Goal: Information Seeking & Learning: Find specific page/section

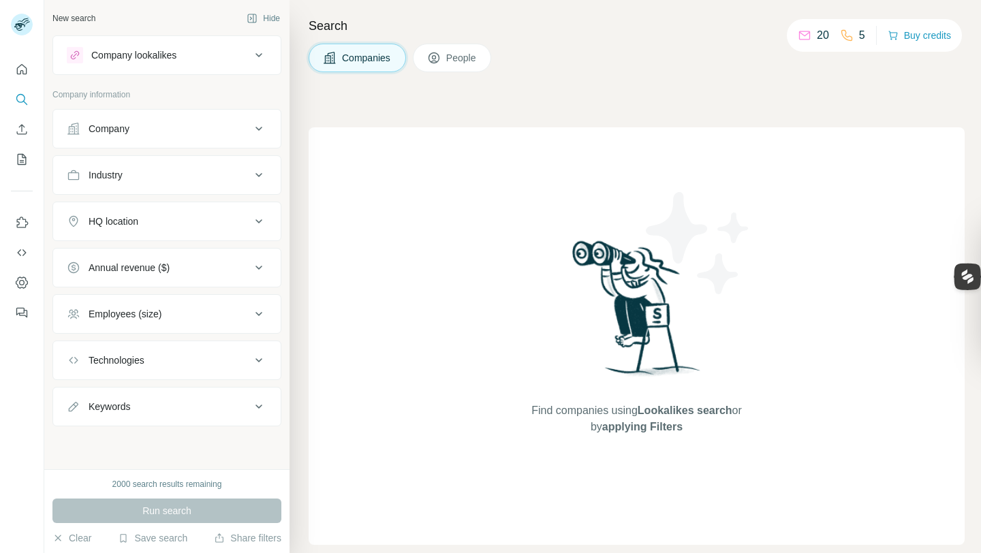
click at [213, 129] on div "Company" at bounding box center [159, 129] width 184 height 14
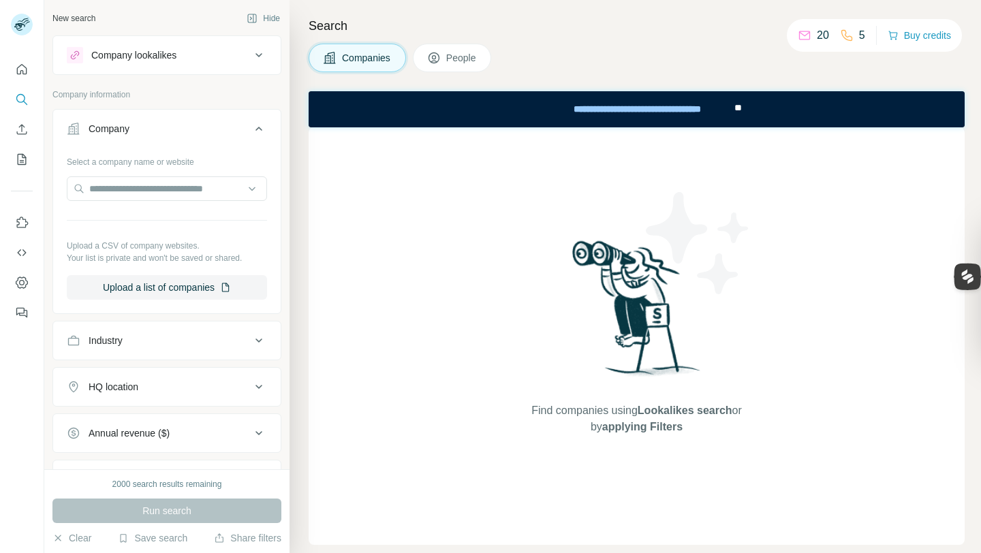
click at [212, 129] on div "Company" at bounding box center [159, 129] width 184 height 14
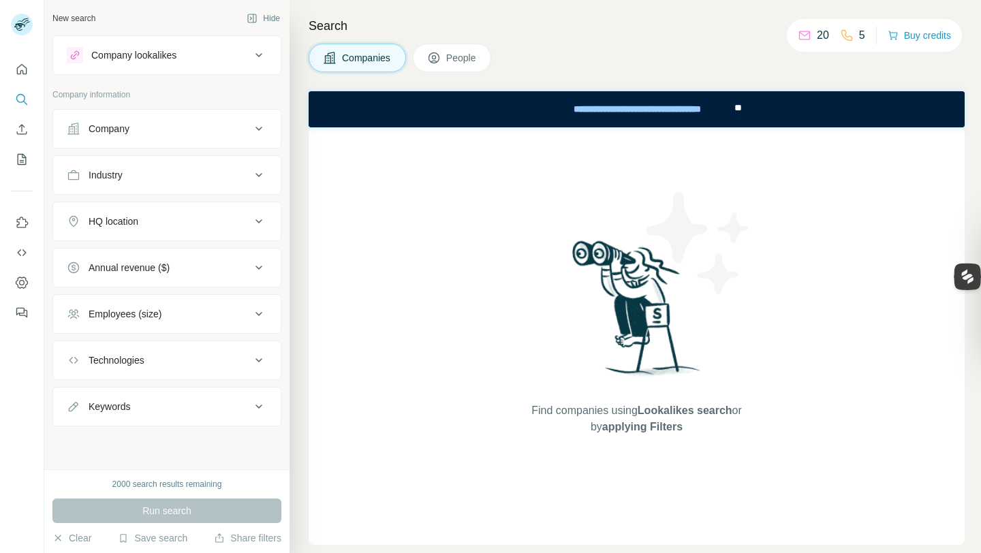
click at [473, 64] on span "People" at bounding box center [461, 58] width 31 height 14
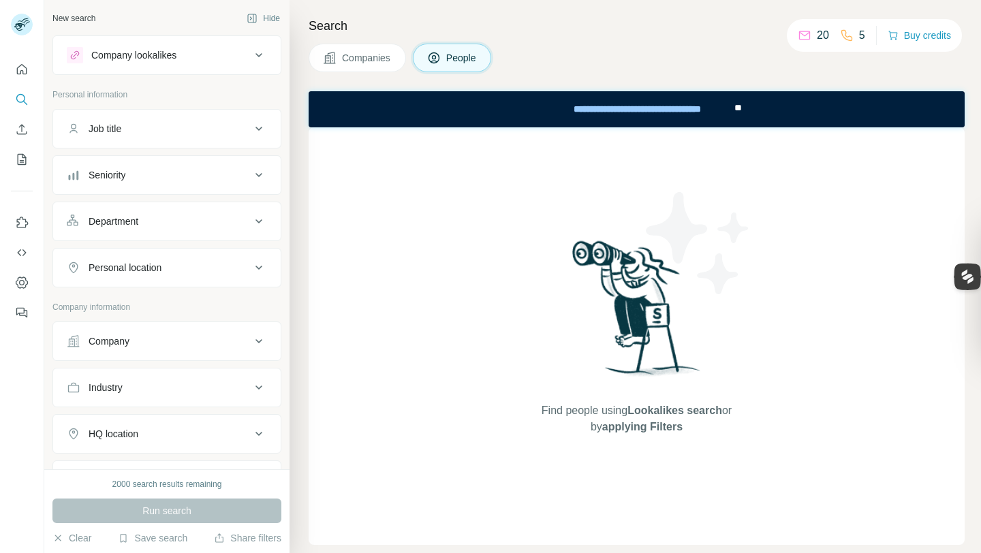
click at [191, 219] on div "Department" at bounding box center [159, 222] width 184 height 14
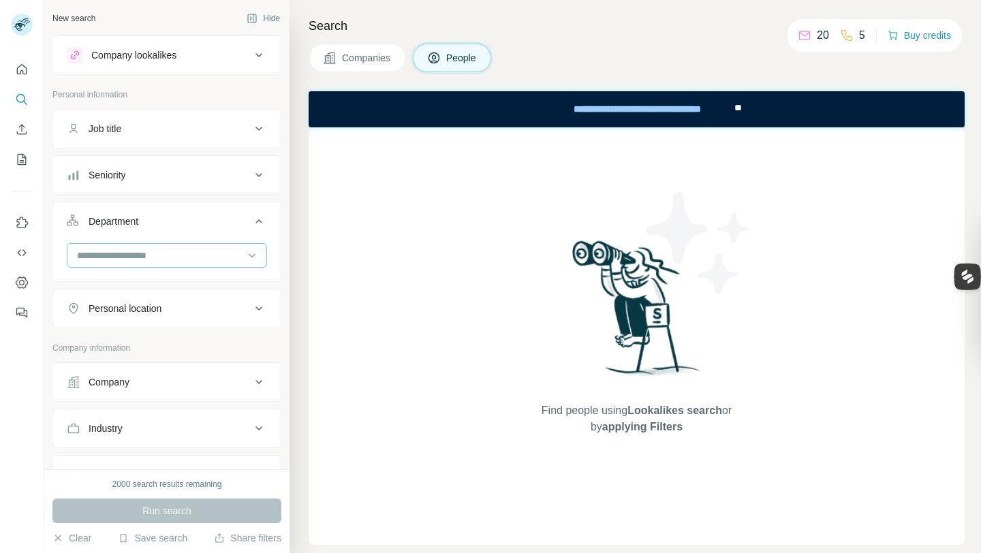
click at [174, 249] on input at bounding box center [160, 255] width 168 height 15
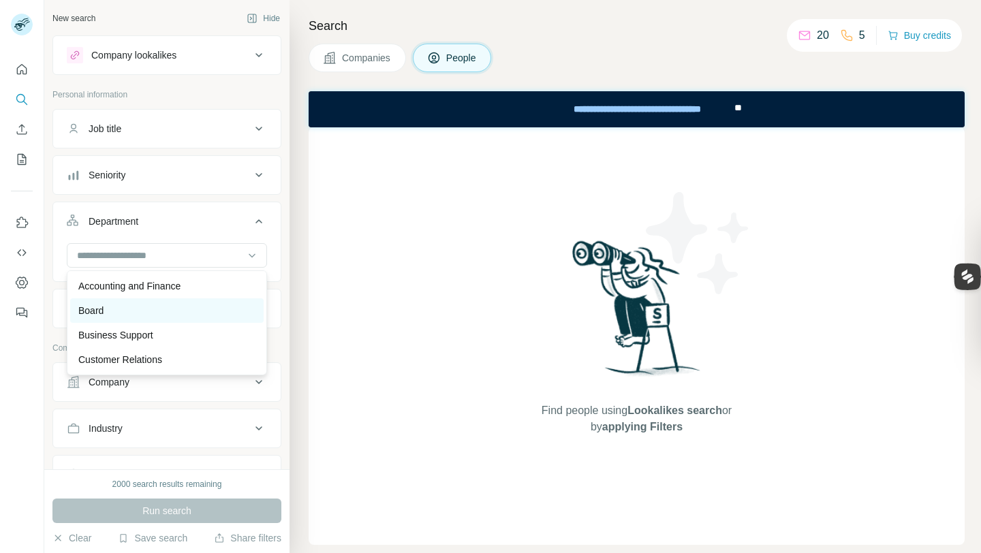
click at [167, 300] on div "Board" at bounding box center [166, 310] width 193 height 25
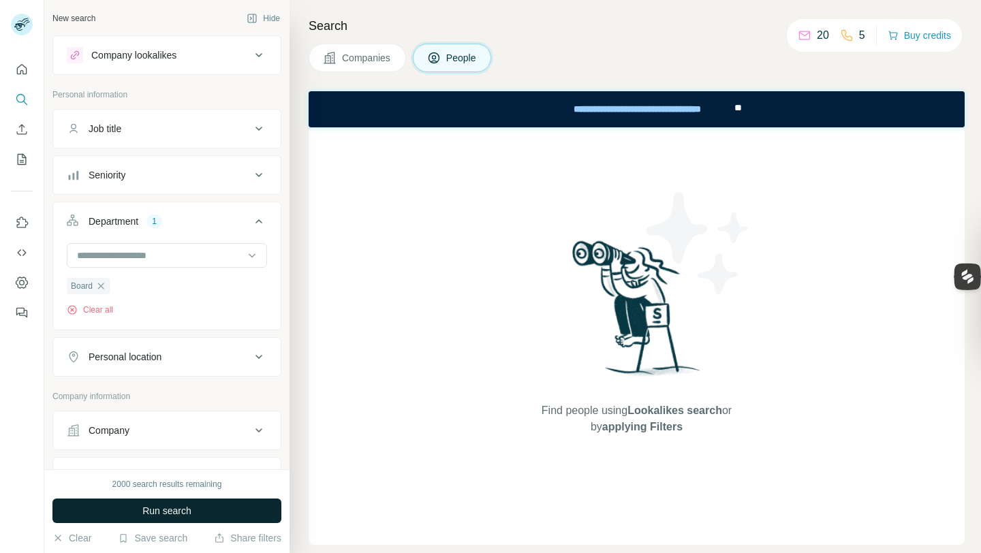
click at [168, 512] on span "Run search" at bounding box center [166, 511] width 49 height 14
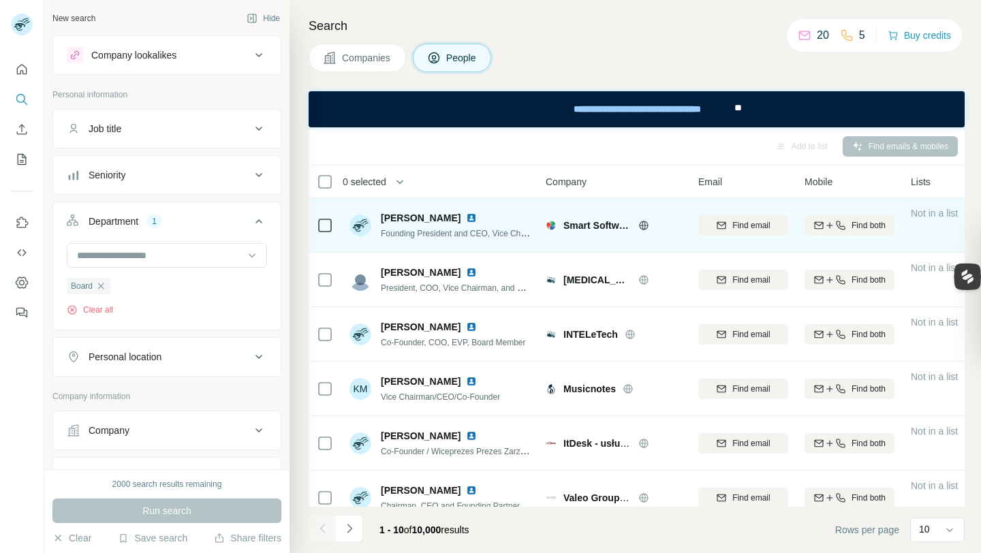
click at [406, 219] on span "[PERSON_NAME]" at bounding box center [421, 218] width 80 height 14
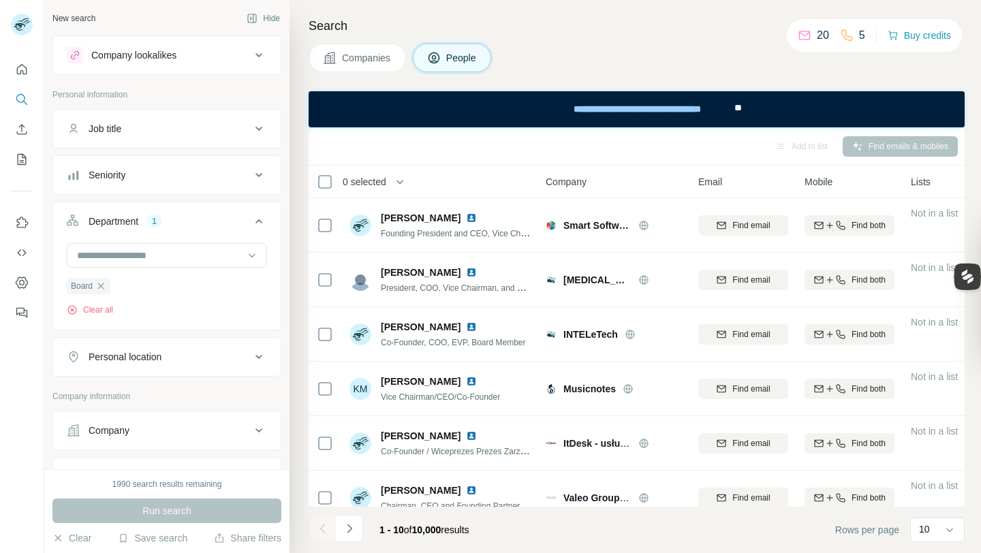
click at [223, 53] on div "Company lookalikes" at bounding box center [159, 55] width 184 height 16
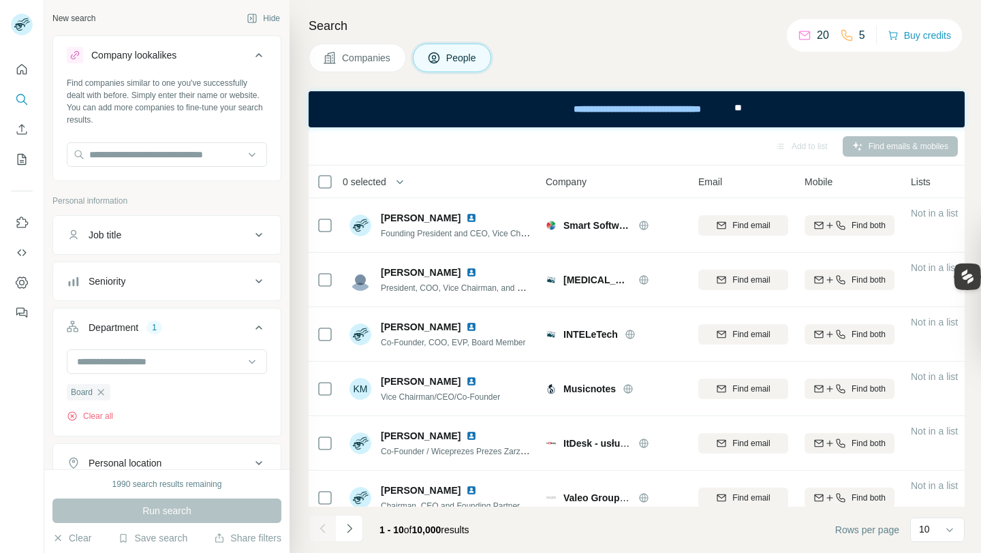
click at [223, 53] on div "Company lookalikes" at bounding box center [159, 55] width 184 height 16
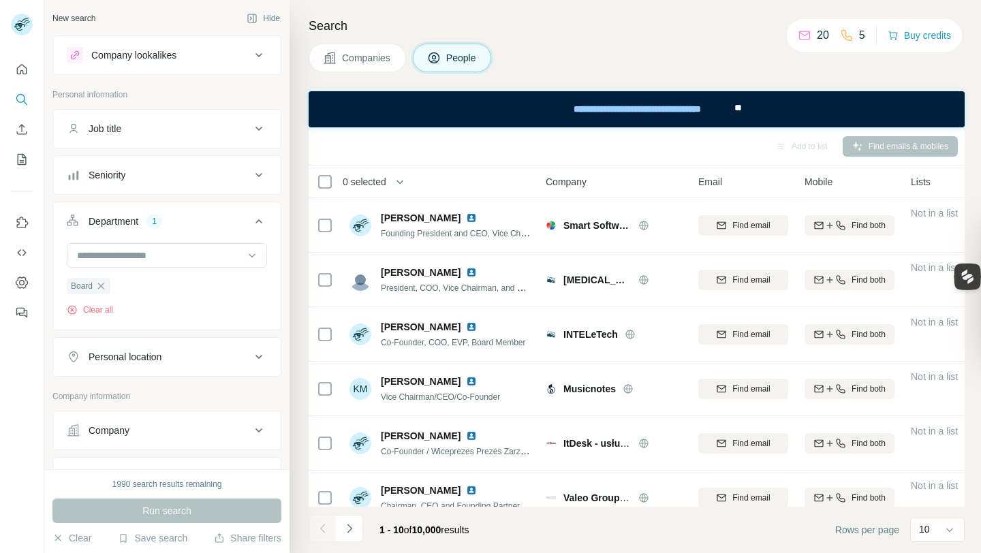
click at [223, 53] on div "Company lookalikes" at bounding box center [159, 55] width 184 height 16
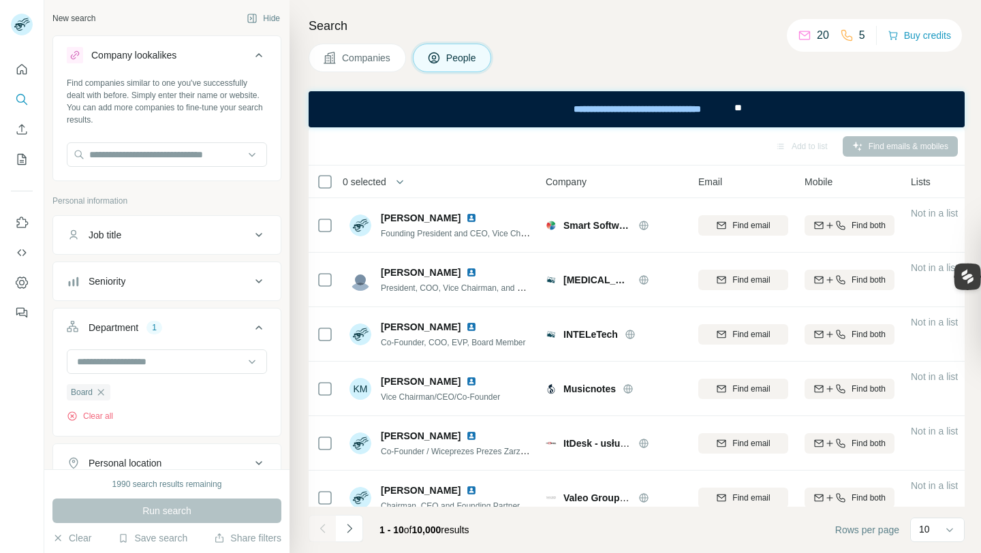
click at [223, 53] on div "Company lookalikes" at bounding box center [159, 55] width 184 height 16
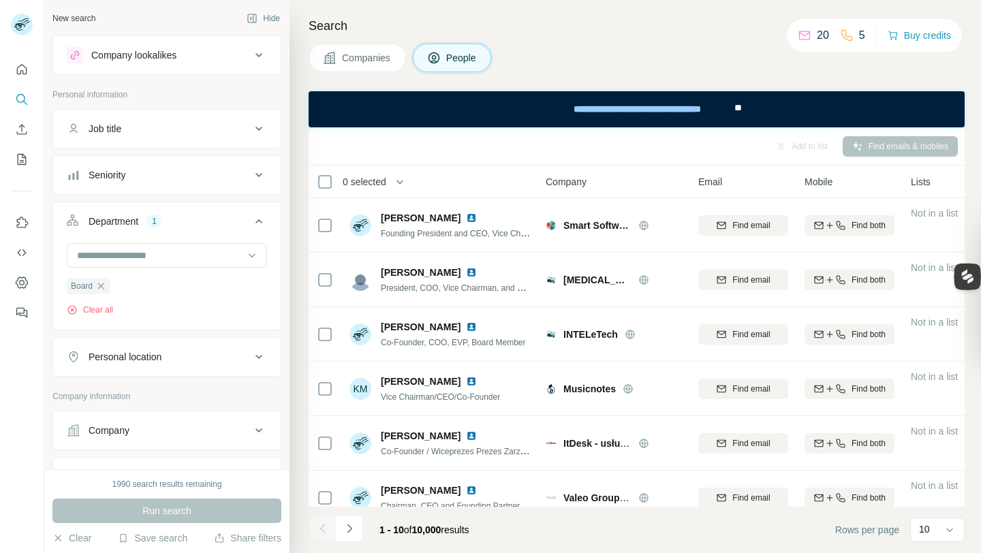
click at [244, 52] on div "Company lookalikes" at bounding box center [159, 55] width 184 height 16
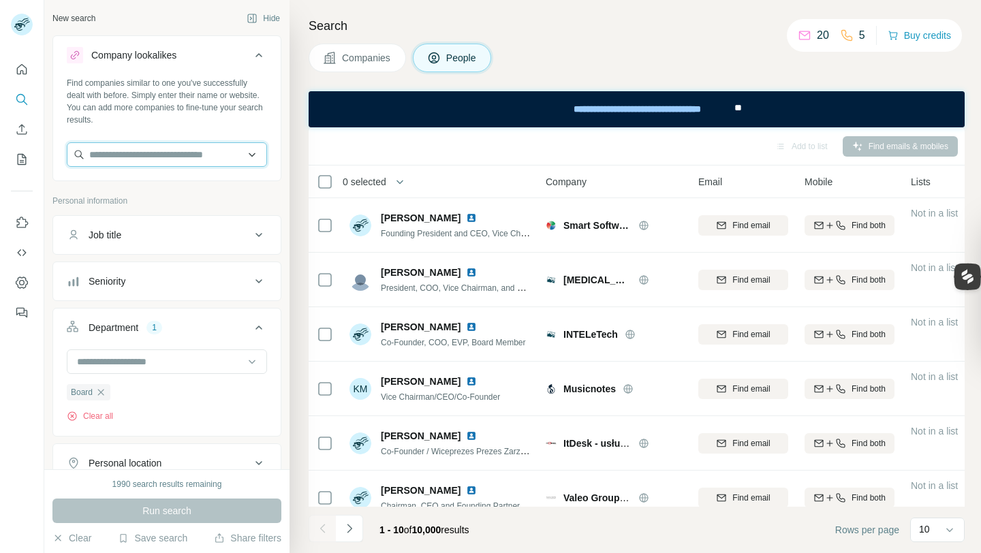
click at [211, 155] on input "text" at bounding box center [167, 154] width 200 height 25
click at [259, 57] on icon at bounding box center [259, 55] width 16 height 16
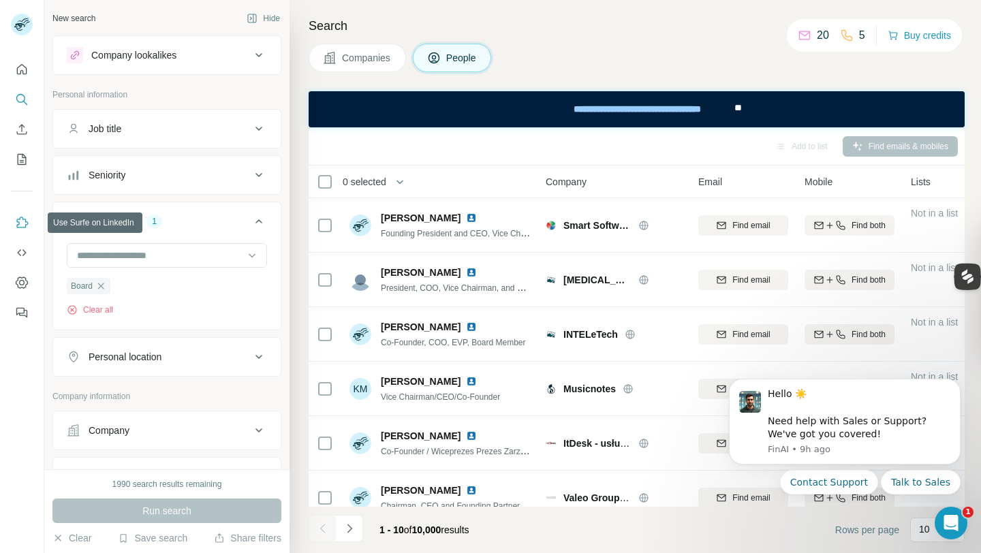
click at [18, 225] on icon "Use Surfe on LinkedIn" at bounding box center [22, 223] width 14 height 14
